Goal: Information Seeking & Learning: Check status

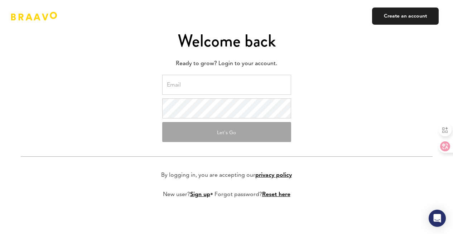
click at [221, 83] on input "email" at bounding box center [226, 85] width 129 height 20
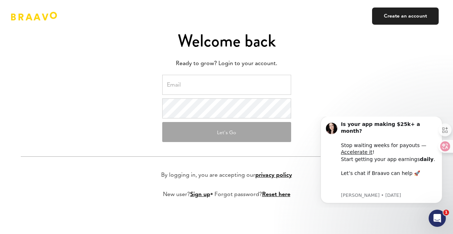
type input "[PERSON_NAME][EMAIL_ADDRESS][DOMAIN_NAME]"
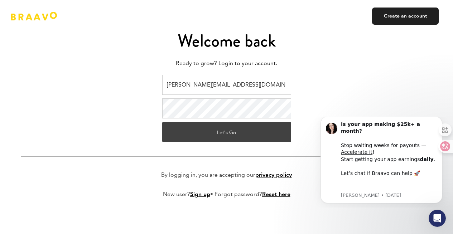
click at [231, 129] on button "Let's Go" at bounding box center [226, 132] width 129 height 20
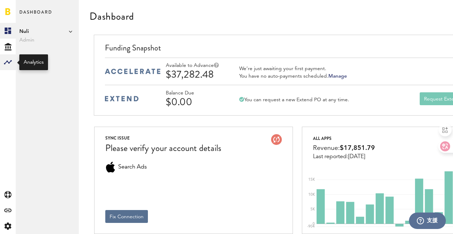
click at [4, 64] on rect at bounding box center [8, 62] width 9 height 9
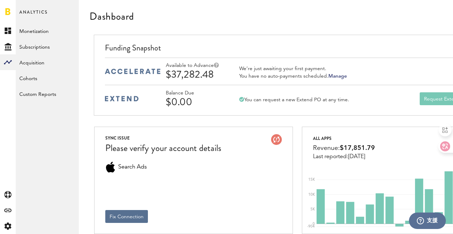
click at [0, 0] on link "Monetization" at bounding box center [0, 0] width 0 height 0
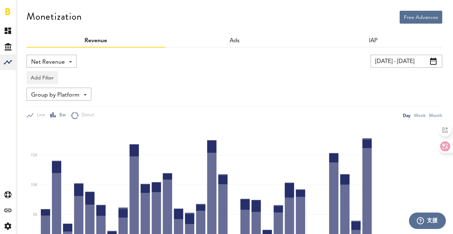
click at [404, 61] on input "08/02/25 - 09/01/25" at bounding box center [407, 61] width 72 height 13
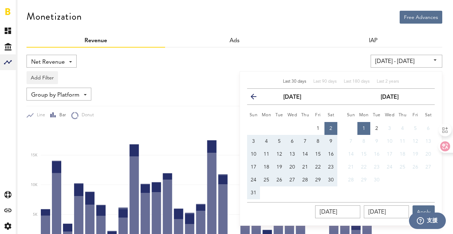
click at [254, 182] on span "24" at bounding box center [254, 180] width 6 height 5
type input "08/24/25 - 08/24/25"
type input "08/24/2025"
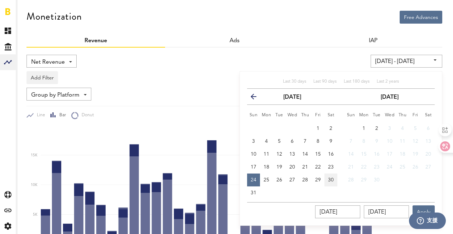
click at [336, 181] on button "30" at bounding box center [331, 180] width 13 height 13
type input "08/24/25 - 08/30/25"
type input "08/30/2025"
click at [425, 207] on button "Apply" at bounding box center [424, 212] width 22 height 13
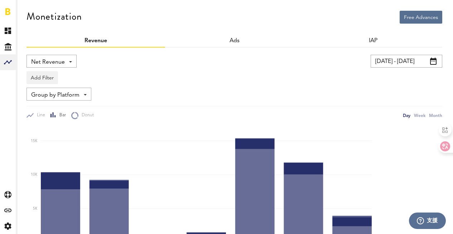
scroll to position [156, 0]
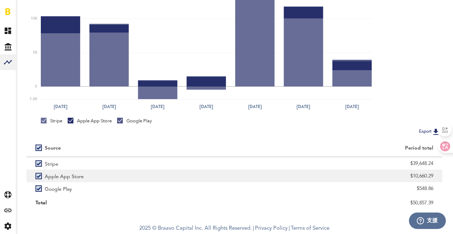
drag, startPoint x: 413, startPoint y: 176, endPoint x: 438, endPoint y: 177, distance: 25.1
click at [438, 177] on div "$10,660.29" at bounding box center [339, 176] width 208 height 13
copy div "10,660.29"
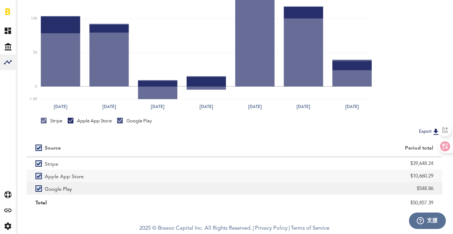
drag, startPoint x: 419, startPoint y: 188, endPoint x: 436, endPoint y: 188, distance: 17.2
click at [436, 188] on div "$548.86" at bounding box center [339, 188] width 208 height 13
copy div "548.86"
